Goal: Register for event/course

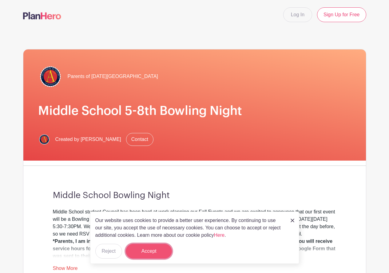
click at [154, 250] on button "Accept" at bounding box center [149, 251] width 46 height 15
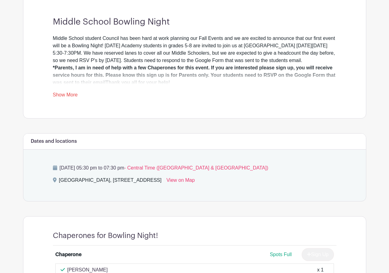
scroll to position [184, 0]
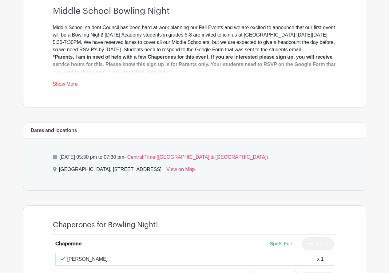
click at [56, 89] on link "Show More" at bounding box center [65, 85] width 25 height 8
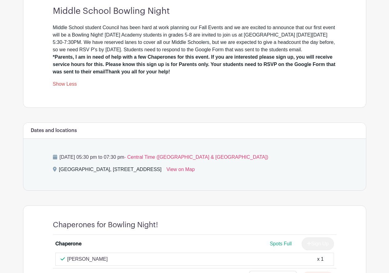
click at [105, 74] on strong "*Parents, I am in need of help with a few Chaperones for this event. If you are…" at bounding box center [194, 64] width 283 height 20
click at [363, 117] on div "Parents of Ascension Academy Middle School 5-8th Bowling Night Created by Katy …" at bounding box center [194, 120] width 343 height 551
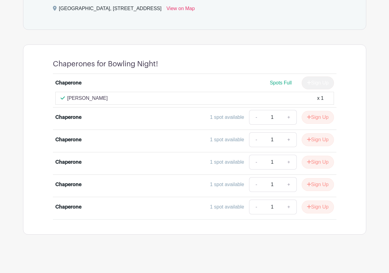
scroll to position [353, 0]
click at [292, 116] on link "+" at bounding box center [288, 117] width 15 height 15
click at [285, 118] on link "+" at bounding box center [288, 117] width 15 height 15
click at [253, 118] on link "-" at bounding box center [256, 117] width 14 height 15
click at [139, 121] on div "1 spot available - 1 + Sign Up" at bounding box center [229, 117] width 209 height 15
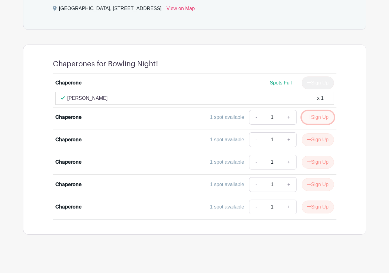
click at [317, 119] on button "Sign Up" at bounding box center [318, 117] width 32 height 13
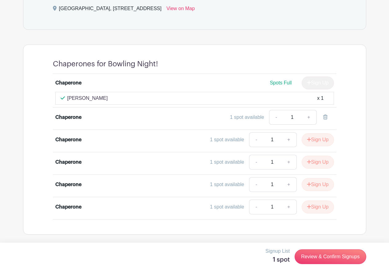
click at [67, 116] on div "Chaperone" at bounding box center [68, 117] width 26 height 7
click at [321, 115] on link at bounding box center [325, 117] width 17 height 15
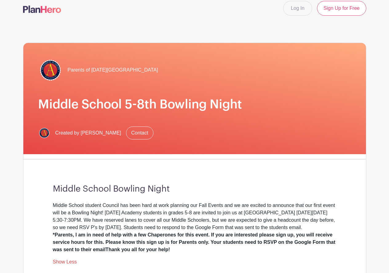
scroll to position [0, 0]
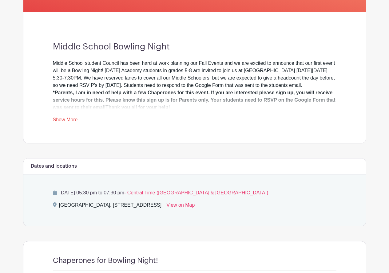
scroll to position [57, 0]
